Goal: Task Accomplishment & Management: Complete application form

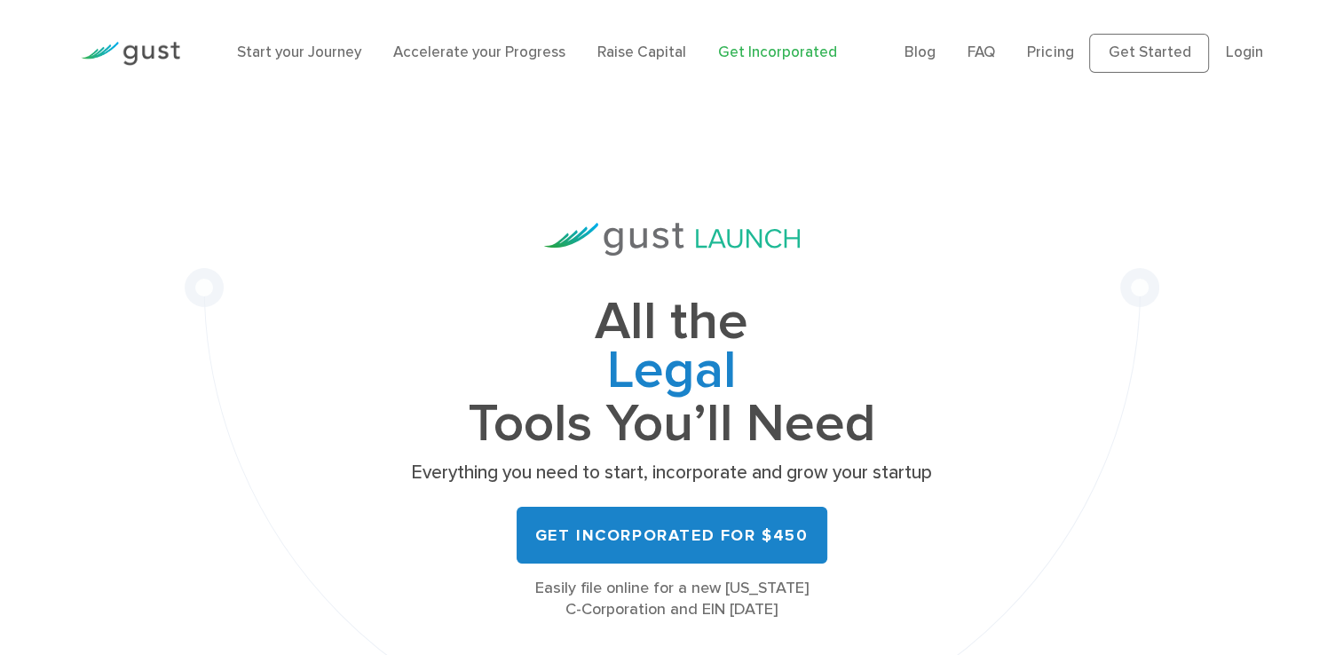
scroll to position [89, 0]
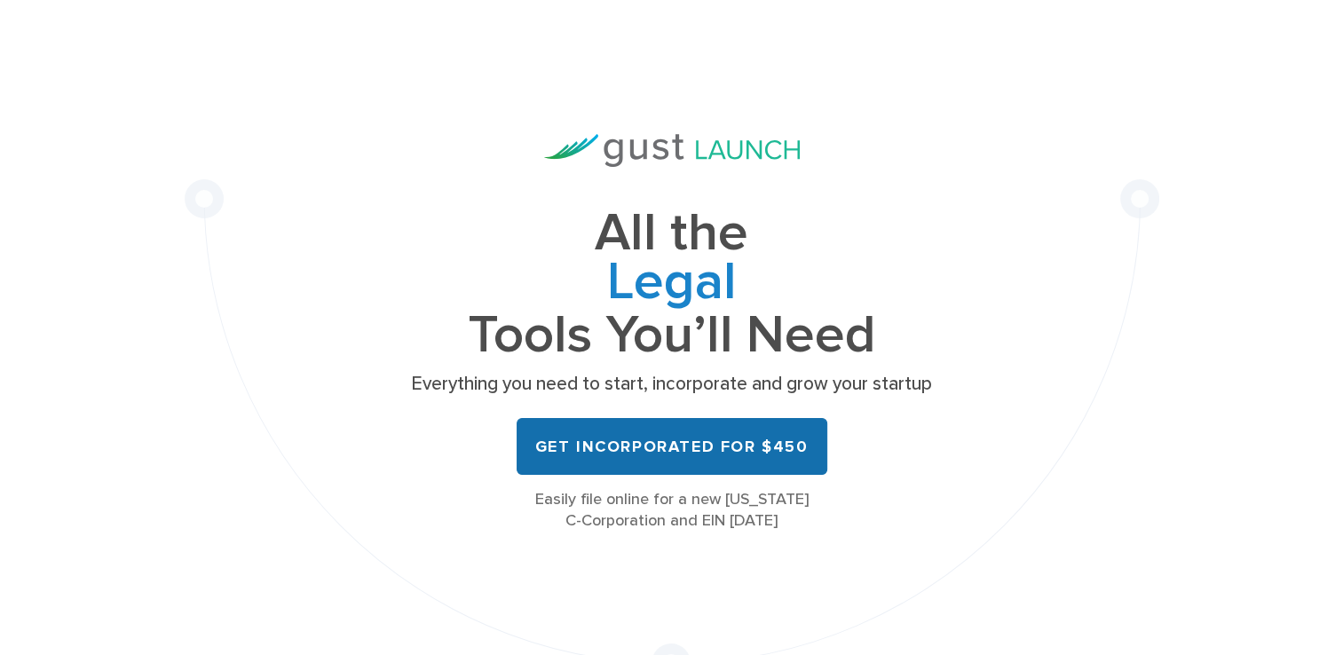
click at [759, 447] on link "Get Incorporated for $450" at bounding box center [672, 446] width 311 height 57
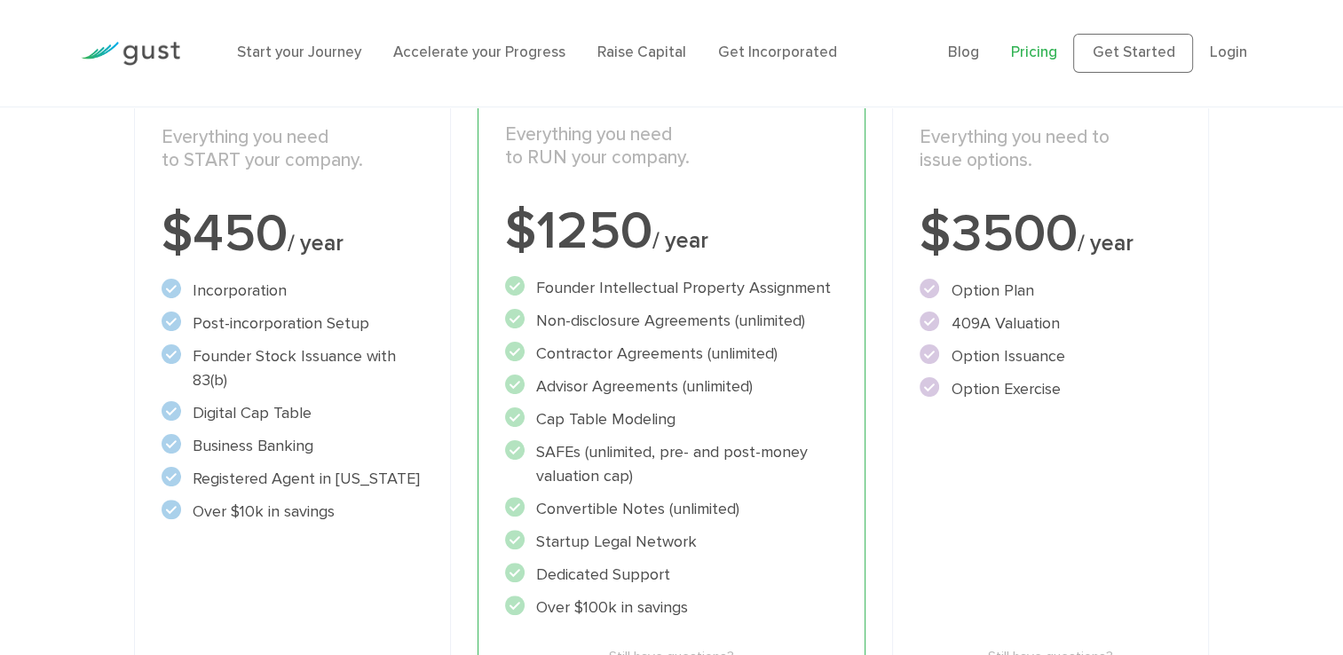
scroll to position [355, 0]
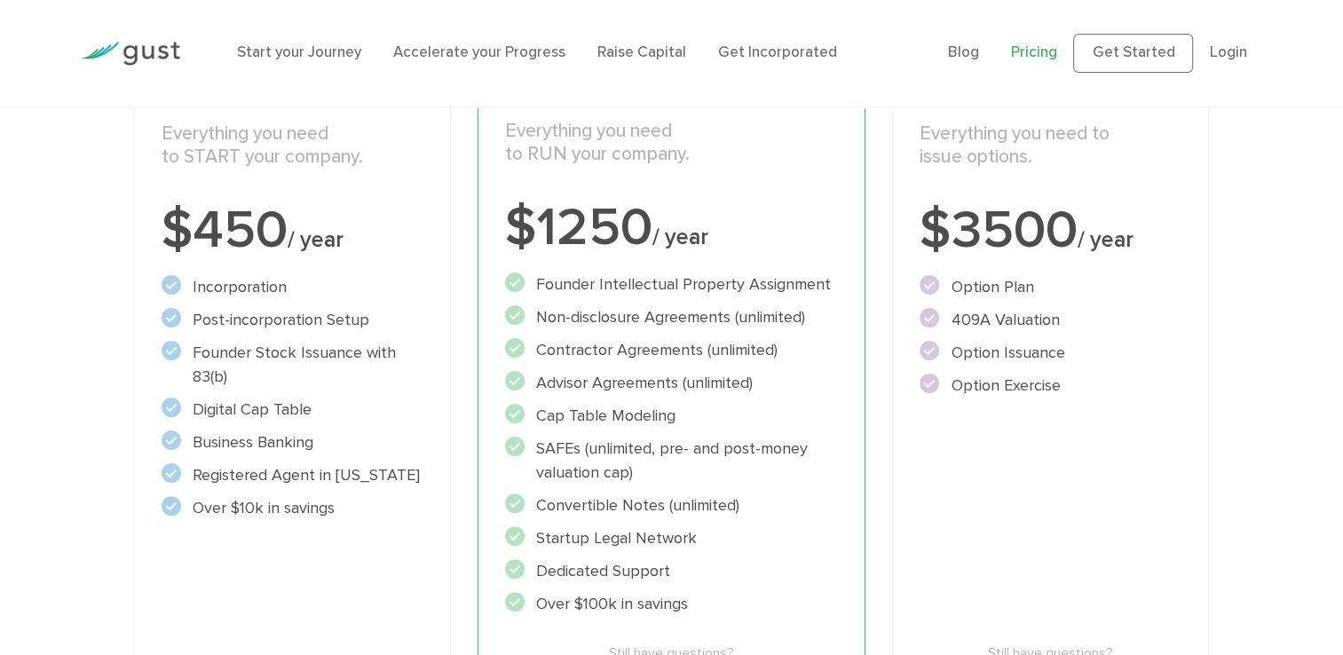
click at [345, 546] on div "Start Incorporate in 2 Minutes Everything you need to START your company. $450 …" at bounding box center [292, 399] width 316 height 760
click at [344, 549] on div "Start Incorporate in 2 Minutes Everything you need to START your company. $450 …" at bounding box center [292, 399] width 316 height 760
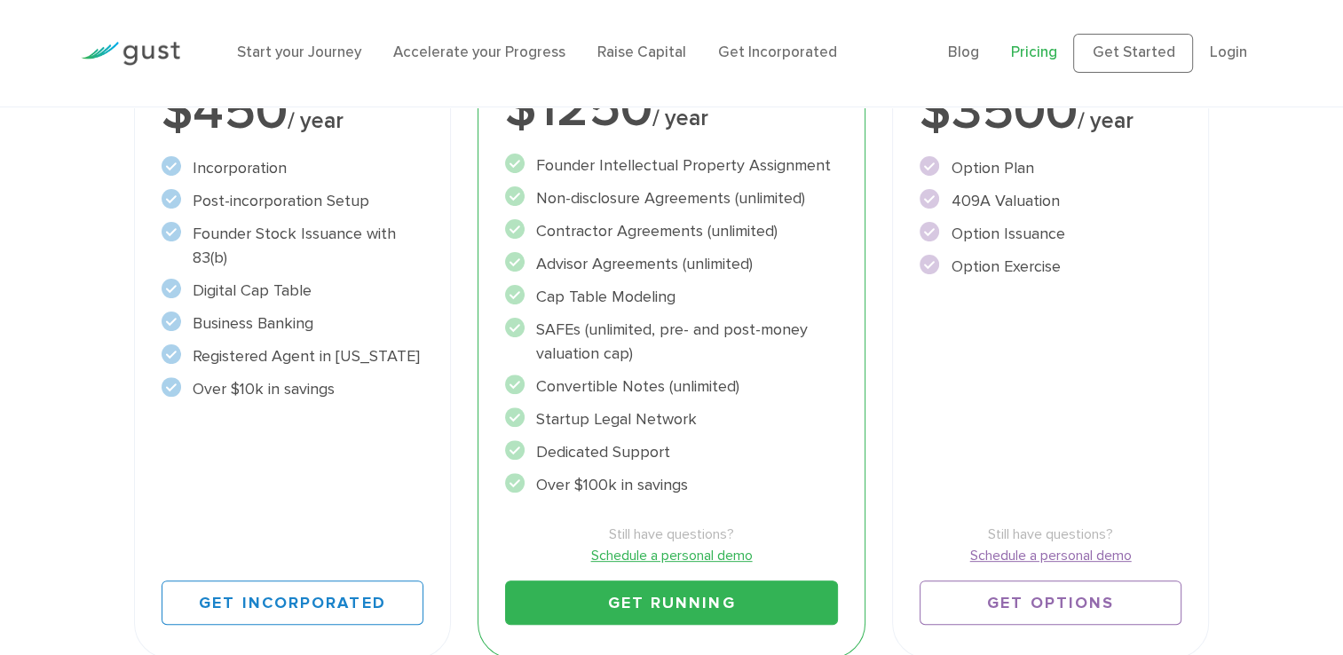
scroll to position [710, 0]
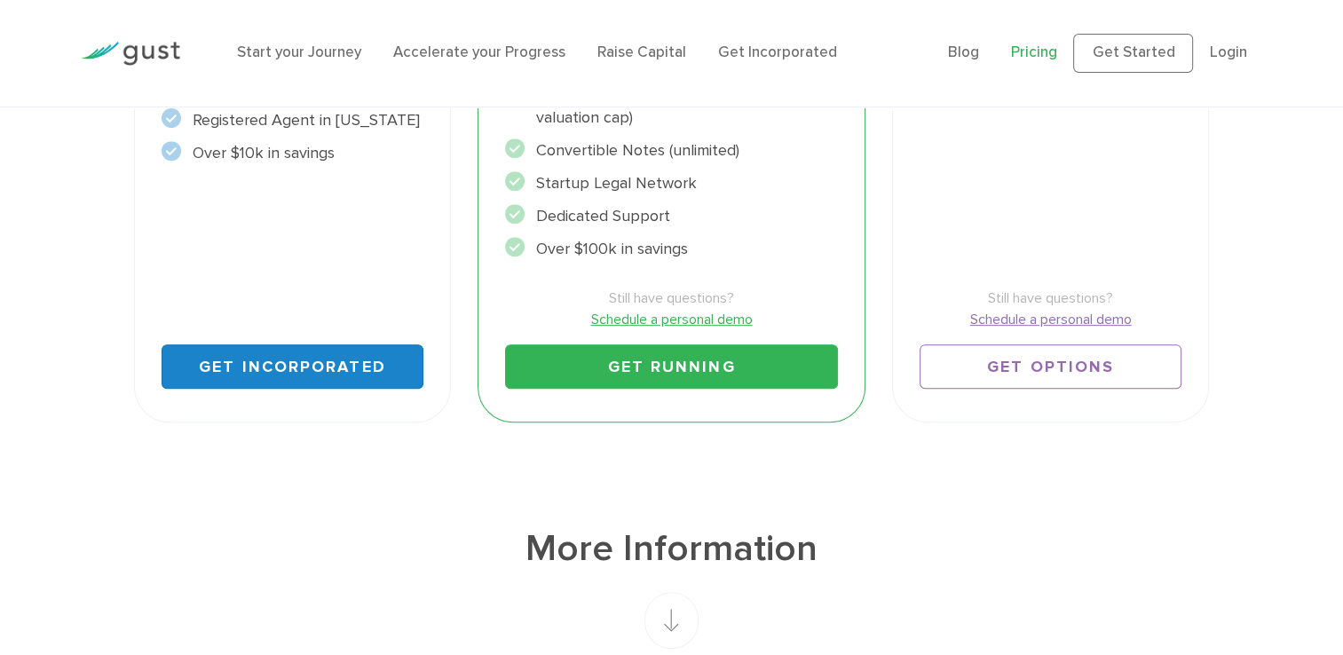
click at [323, 362] on link "Get Incorporated" at bounding box center [292, 366] width 261 height 44
